Goal: Navigation & Orientation: Find specific page/section

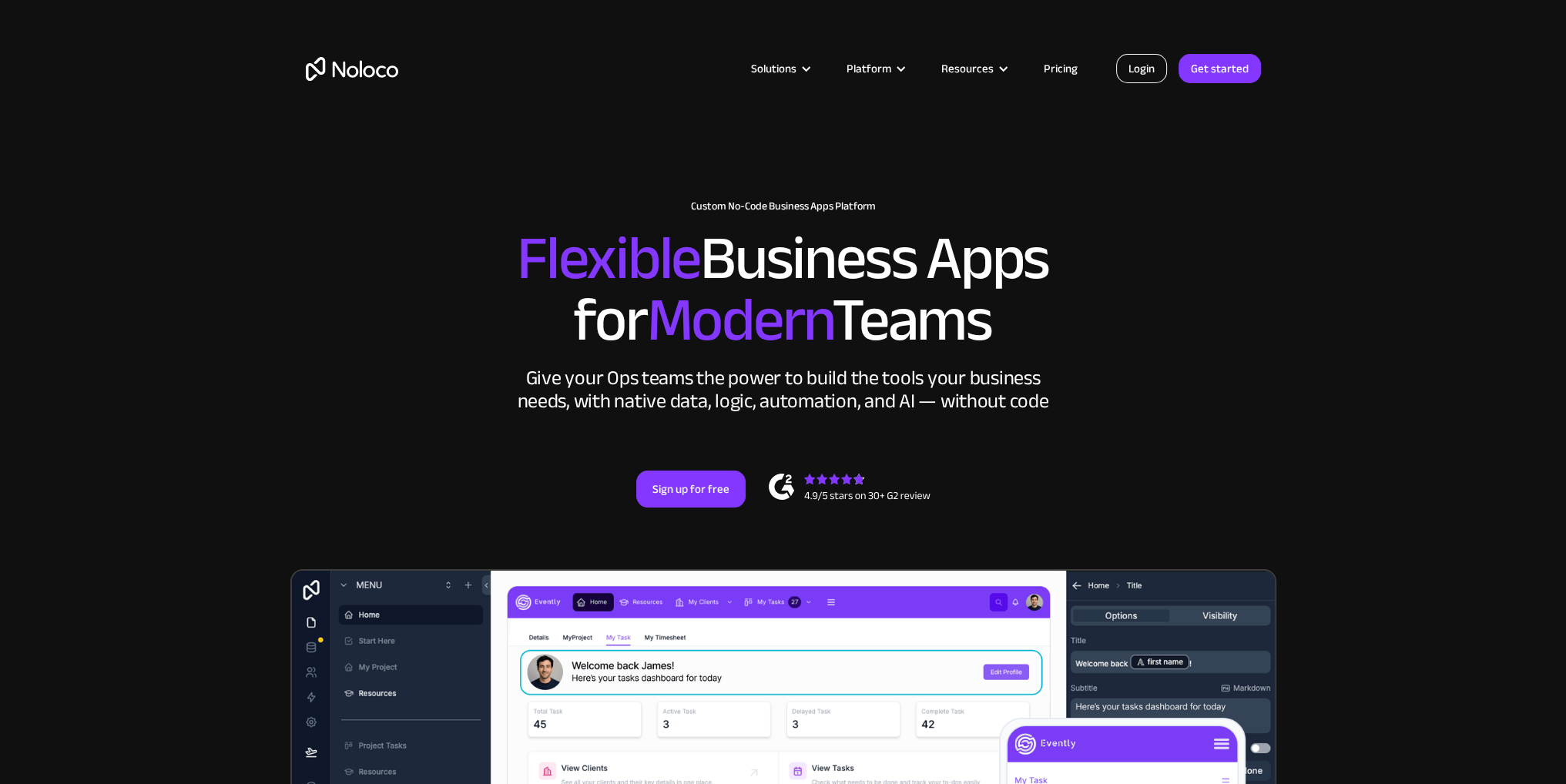
click at [1140, 78] on link "Login" at bounding box center [1141, 68] width 51 height 29
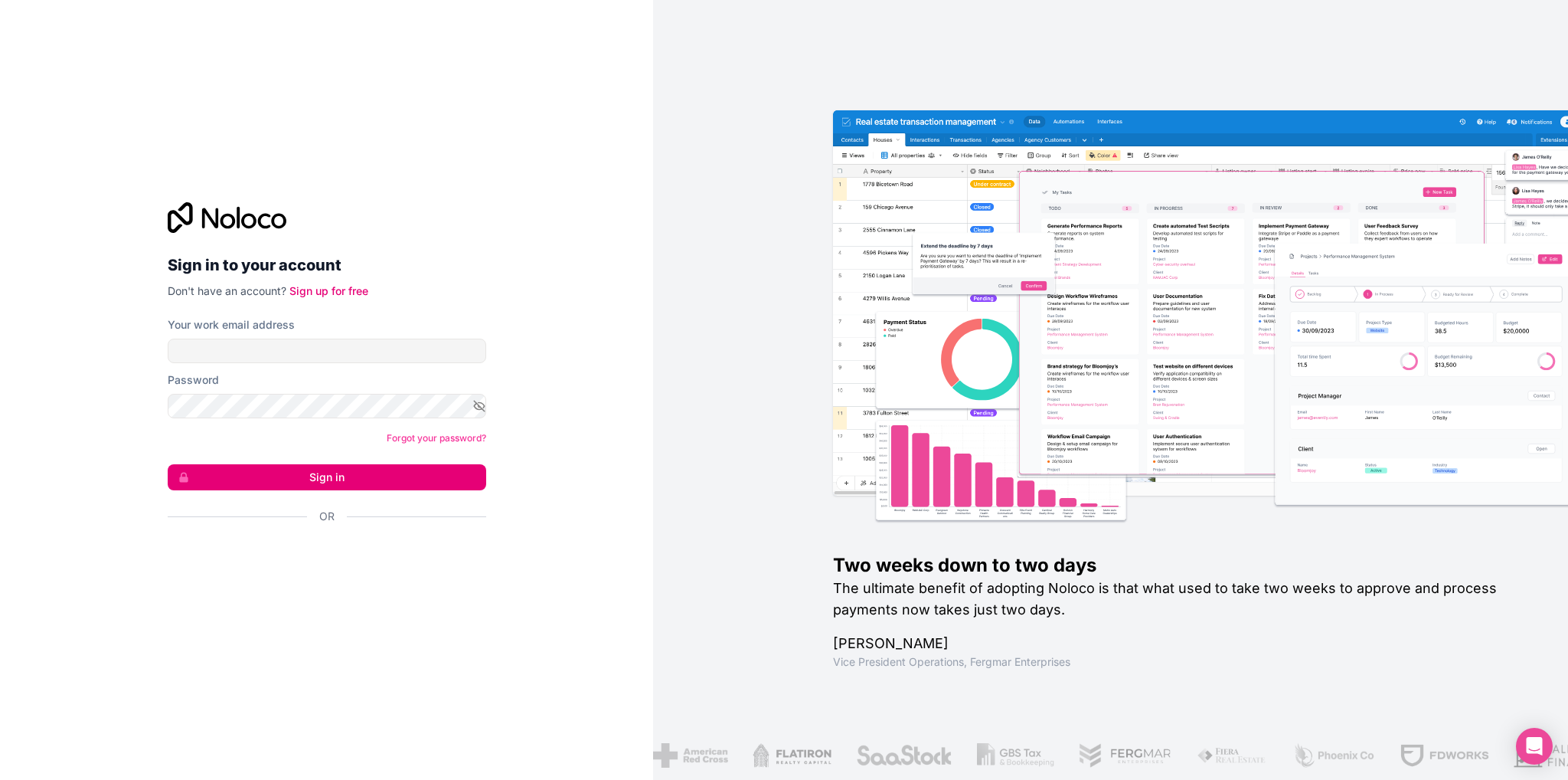
click at [786, 148] on div "Two weeks down to two days The ultimate benefit of adopting Noloco is that what…" at bounding box center [1110, 390] width 915 height 780
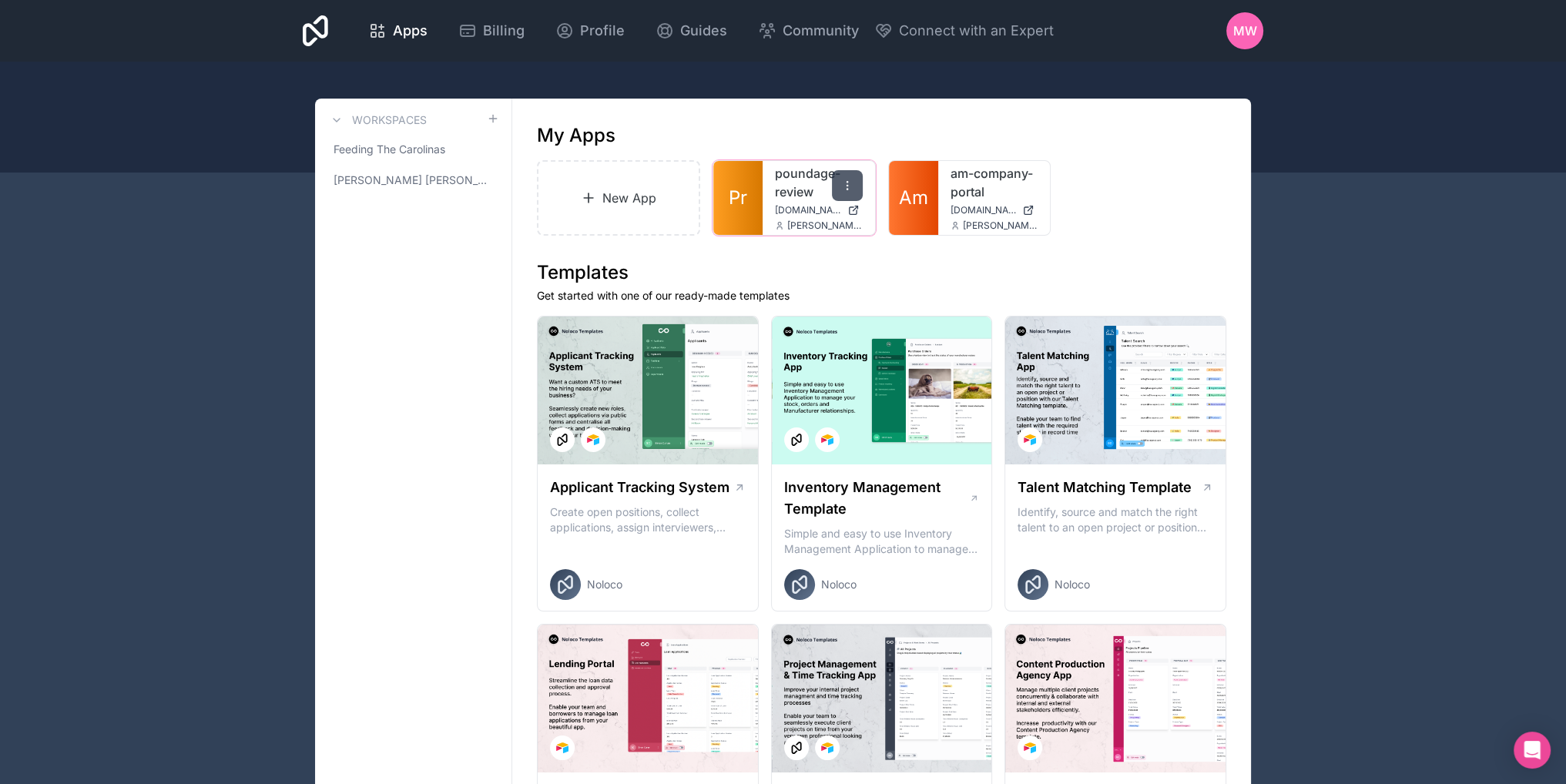
click at [845, 188] on icon at bounding box center [848, 186] width 13 height 13
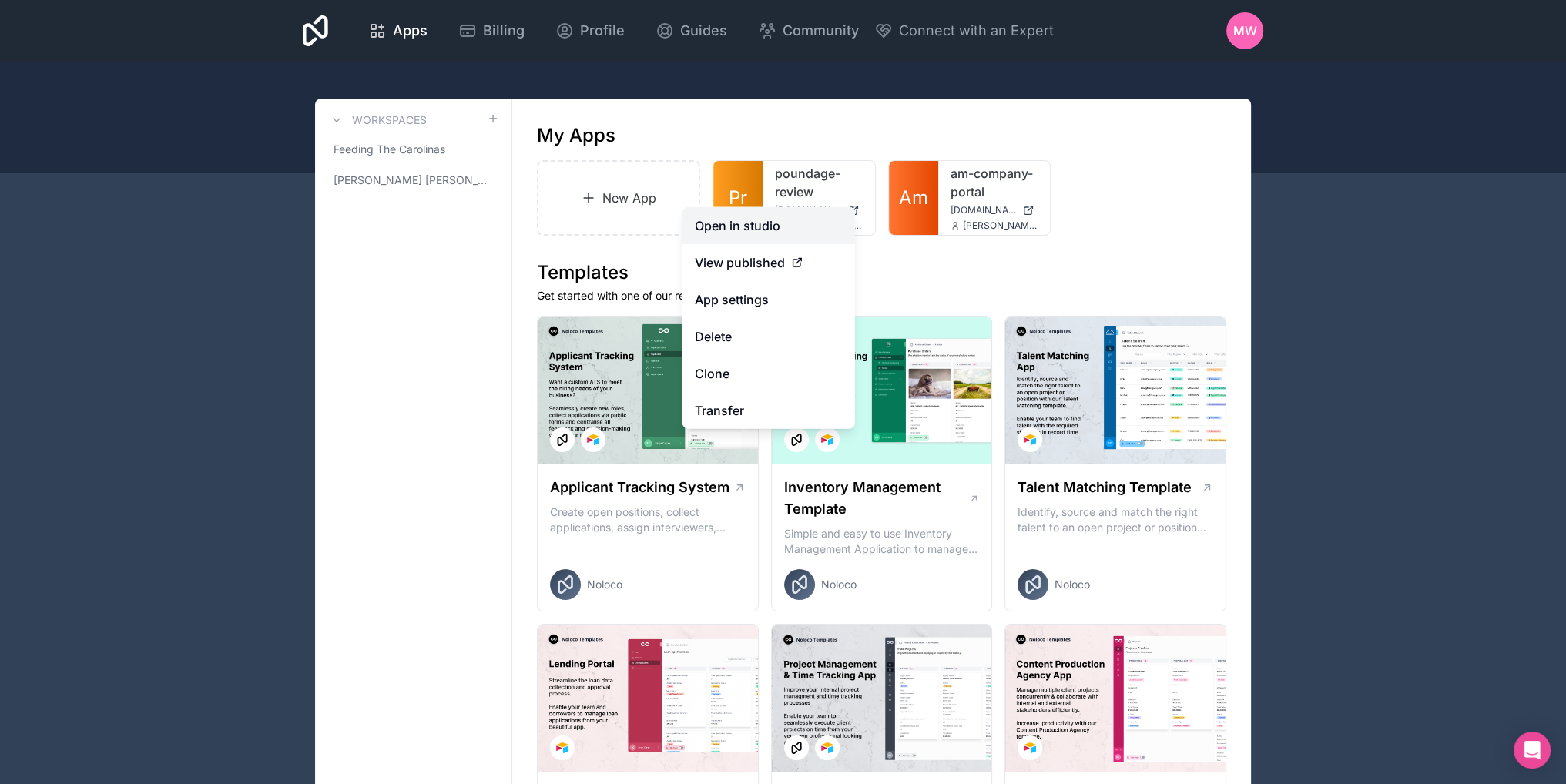
click at [739, 229] on link "Open in studio" at bounding box center [768, 226] width 173 height 37
